Goal: Use online tool/utility: Utilize a website feature to perform a specific function

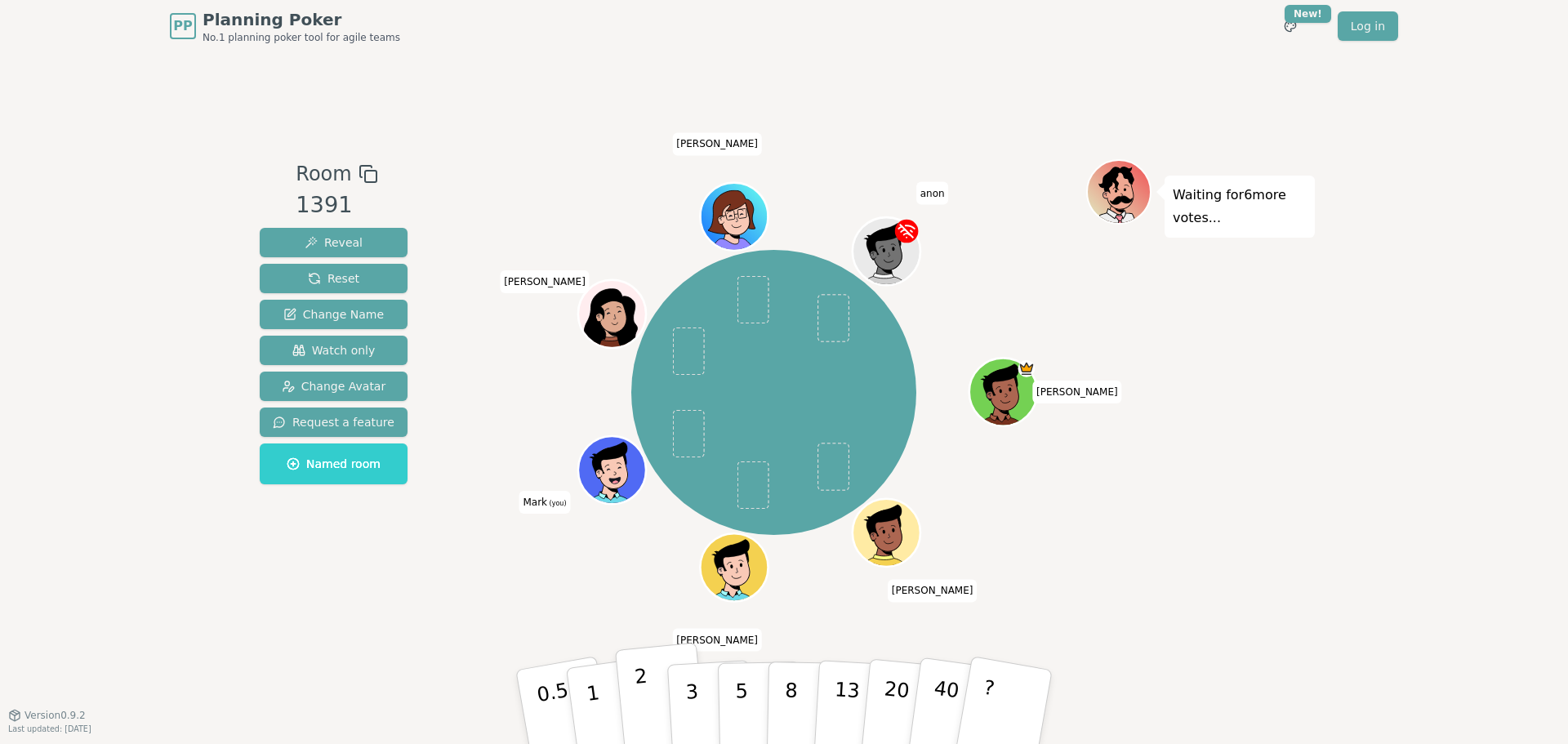
click at [656, 322] on button "2" at bounding box center [661, 707] width 93 height 129
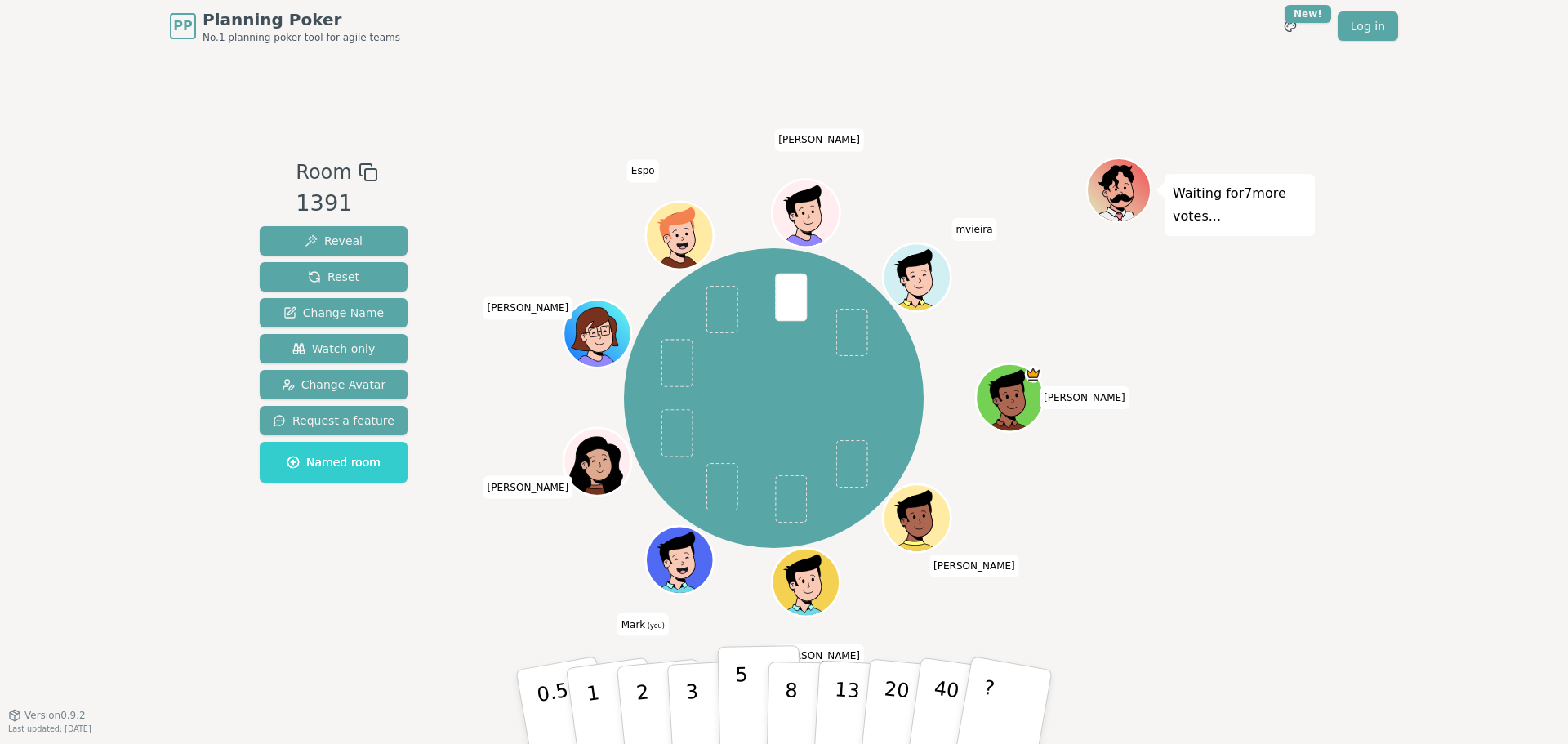
click at [726, 322] on button "5" at bounding box center [760, 707] width 84 height 124
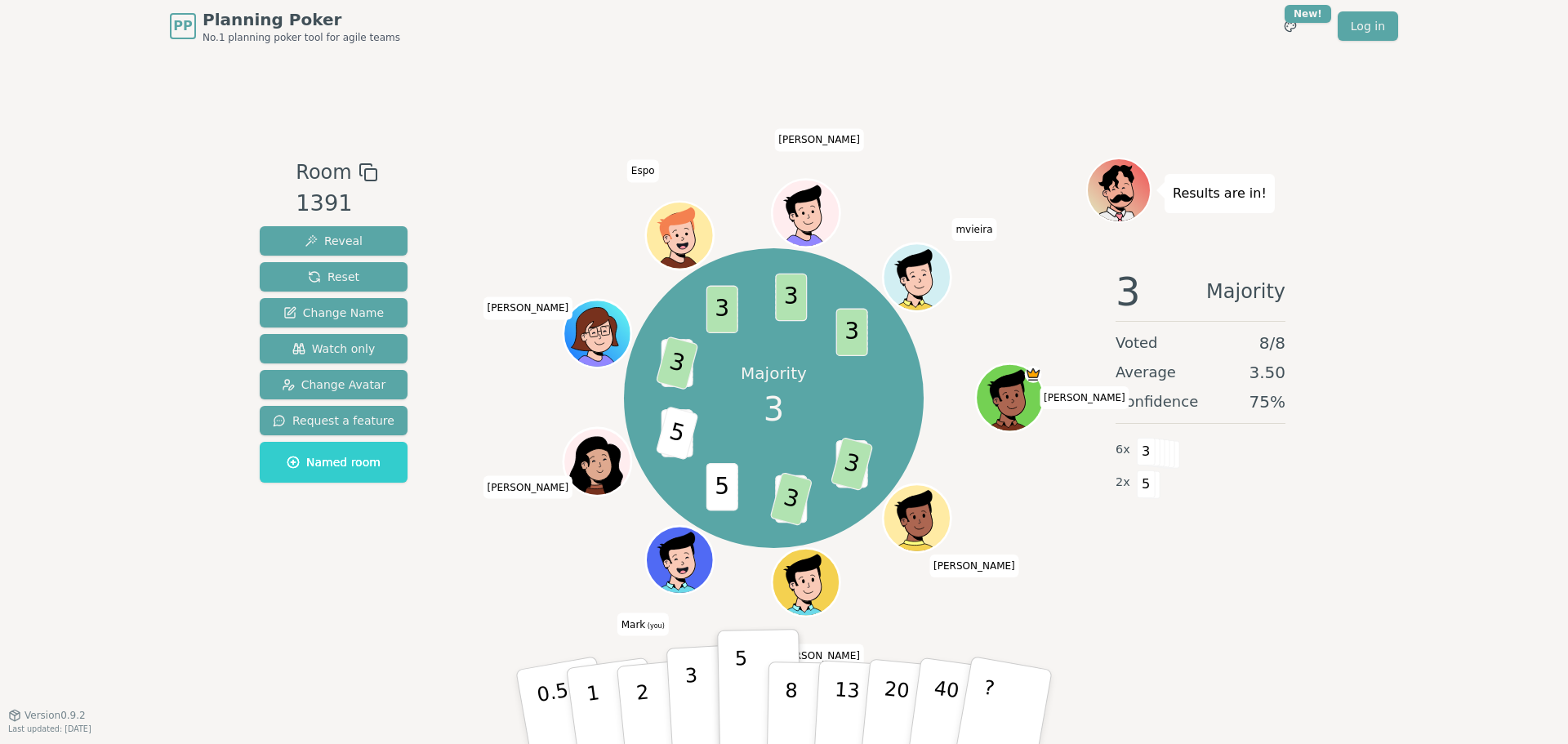
click at [698, 322] on button "3" at bounding box center [711, 706] width 89 height 127
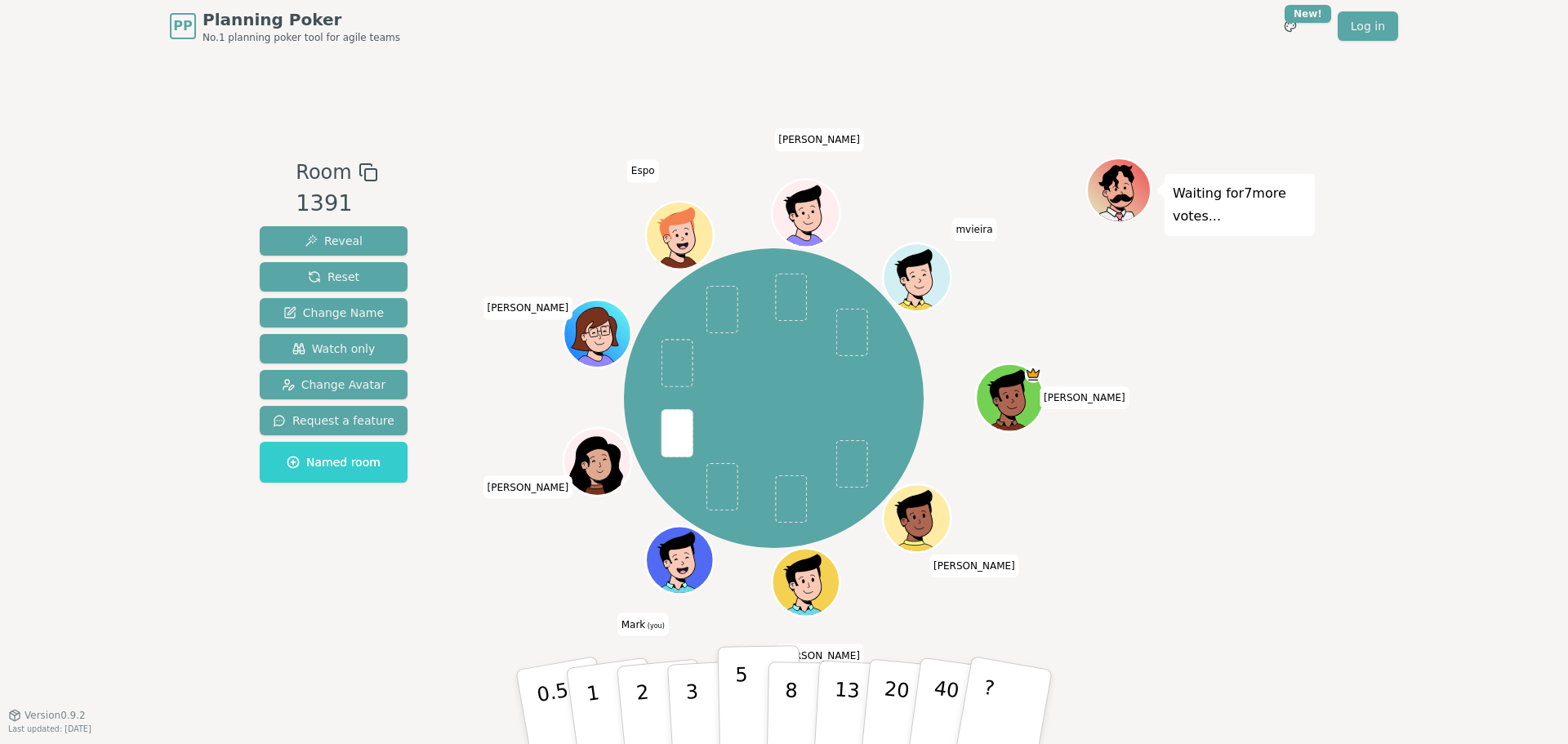
click at [752, 322] on button "5" at bounding box center [760, 707] width 84 height 124
click at [670, 322] on button "3" at bounding box center [711, 706] width 89 height 127
click at [655, 322] on button "2" at bounding box center [661, 707] width 93 height 129
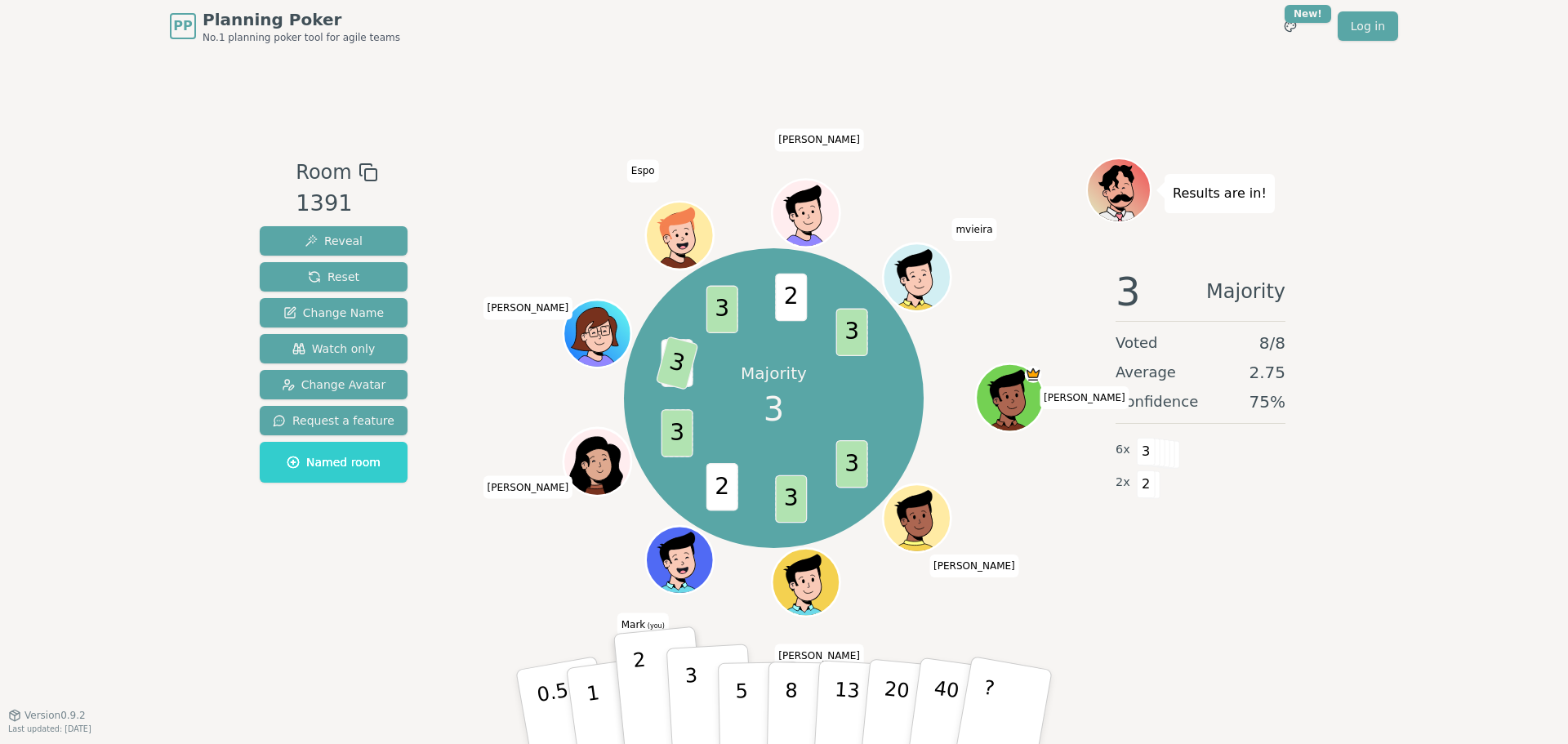
click at [711, 322] on button "3" at bounding box center [711, 706] width 89 height 127
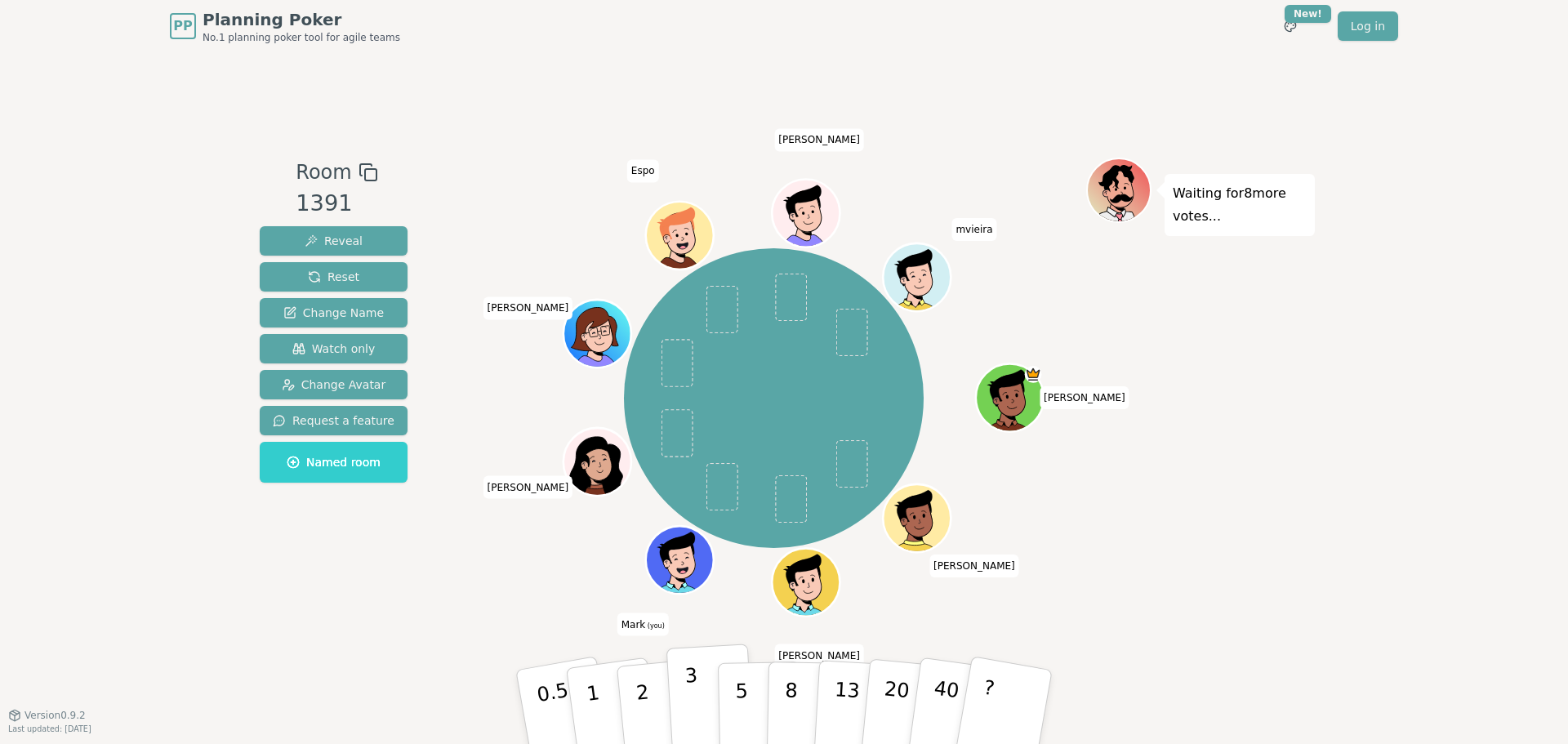
click at [704, 322] on button "3" at bounding box center [711, 706] width 89 height 127
click at [654, 322] on button "2" at bounding box center [661, 707] width 93 height 129
click at [664, 322] on button "2" at bounding box center [661, 707] width 93 height 129
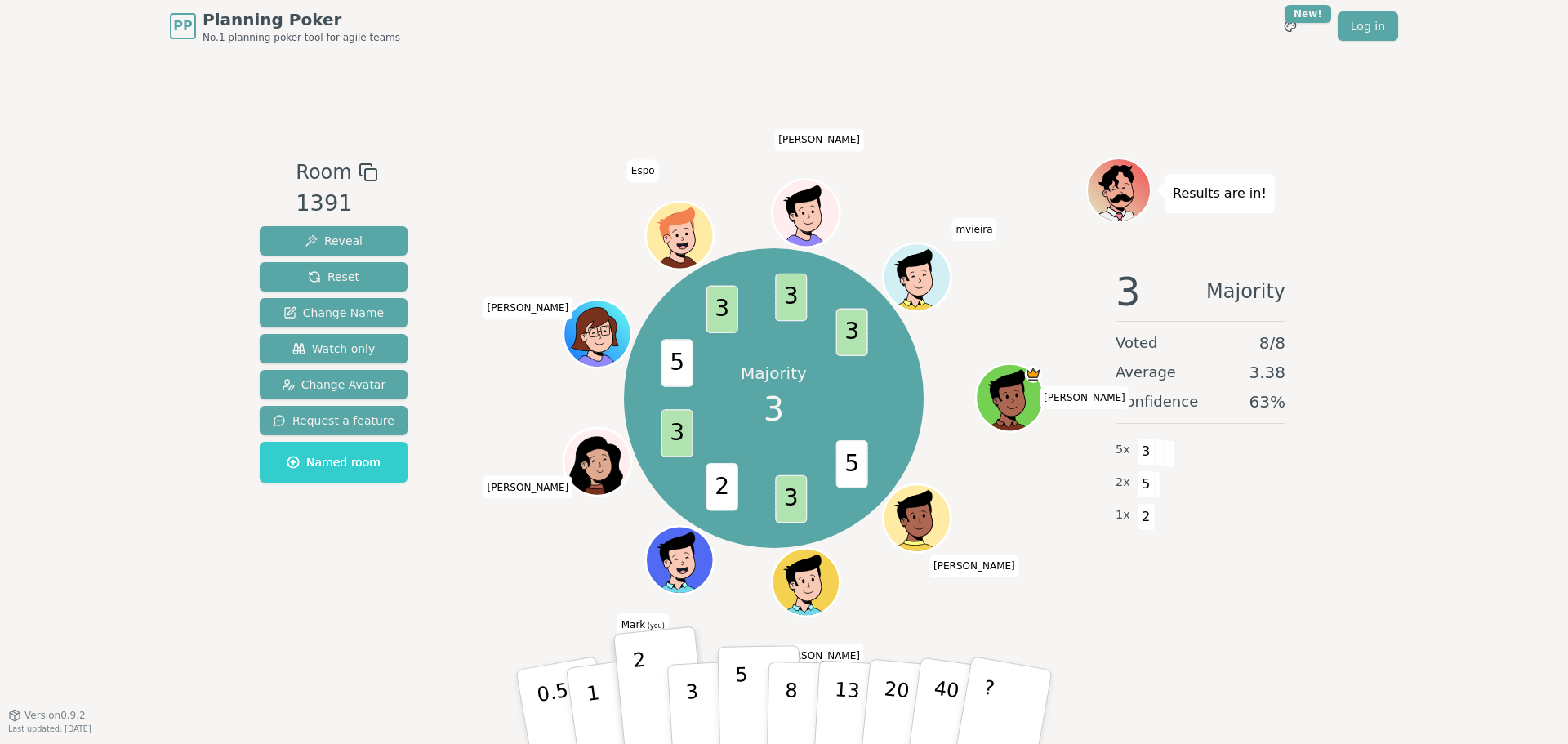
click at [760, 322] on button "5" at bounding box center [760, 707] width 84 height 124
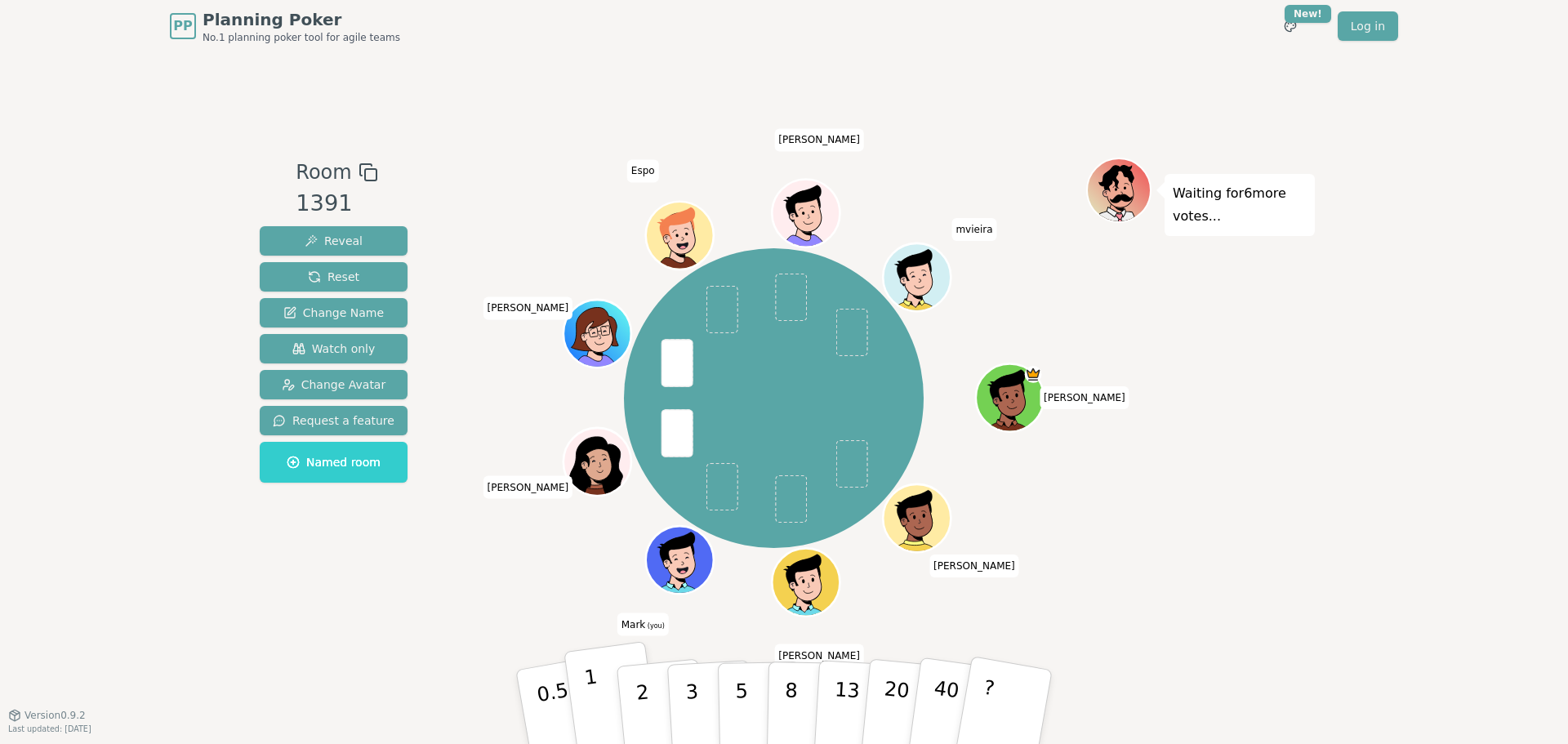
click at [588, 322] on p "1" at bounding box center [595, 709] width 25 height 89
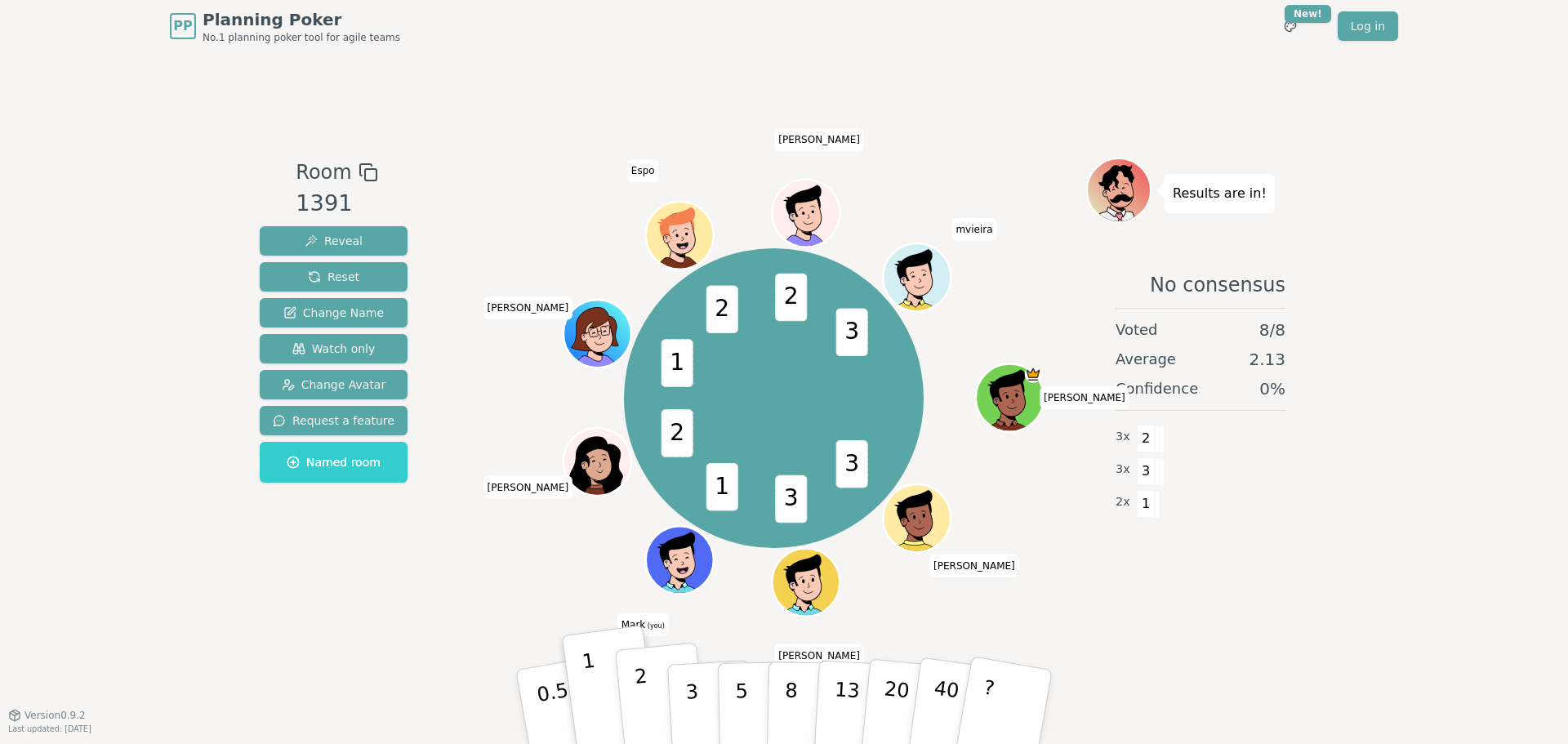
click at [656, 322] on button "2" at bounding box center [661, 707] width 93 height 129
